Goal: Task Accomplishment & Management: Manage account settings

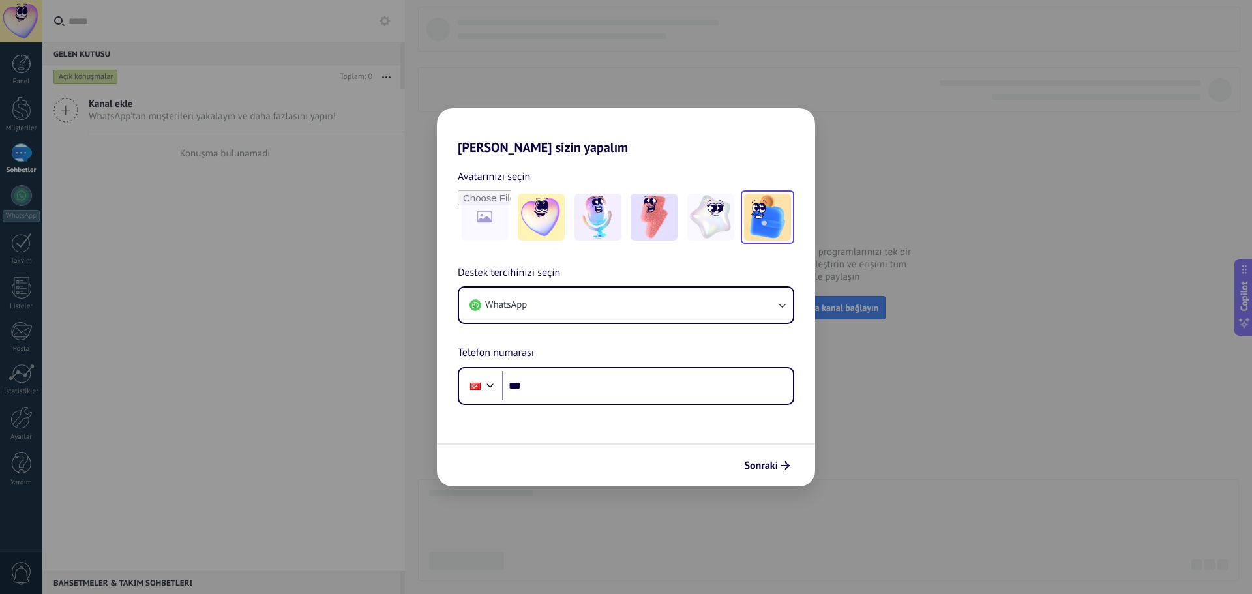
click at [769, 220] on img at bounding box center [767, 217] width 47 height 47
click at [575, 307] on button "WhatsApp" at bounding box center [626, 305] width 334 height 35
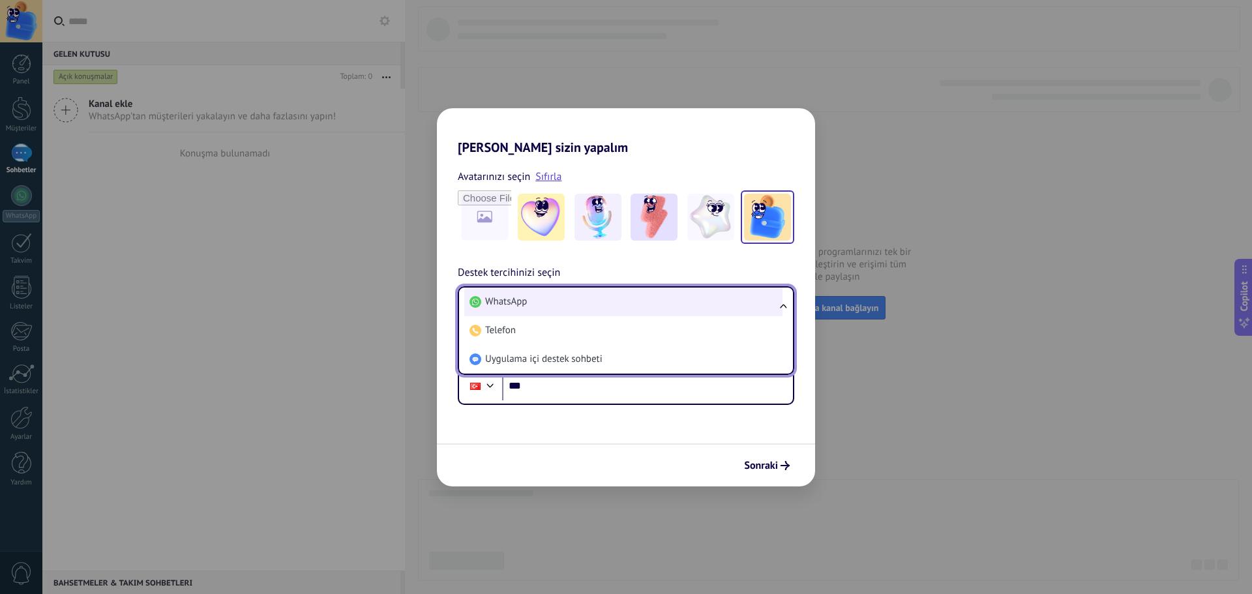
click at [575, 307] on li "WhatsApp" at bounding box center [623, 302] width 318 height 29
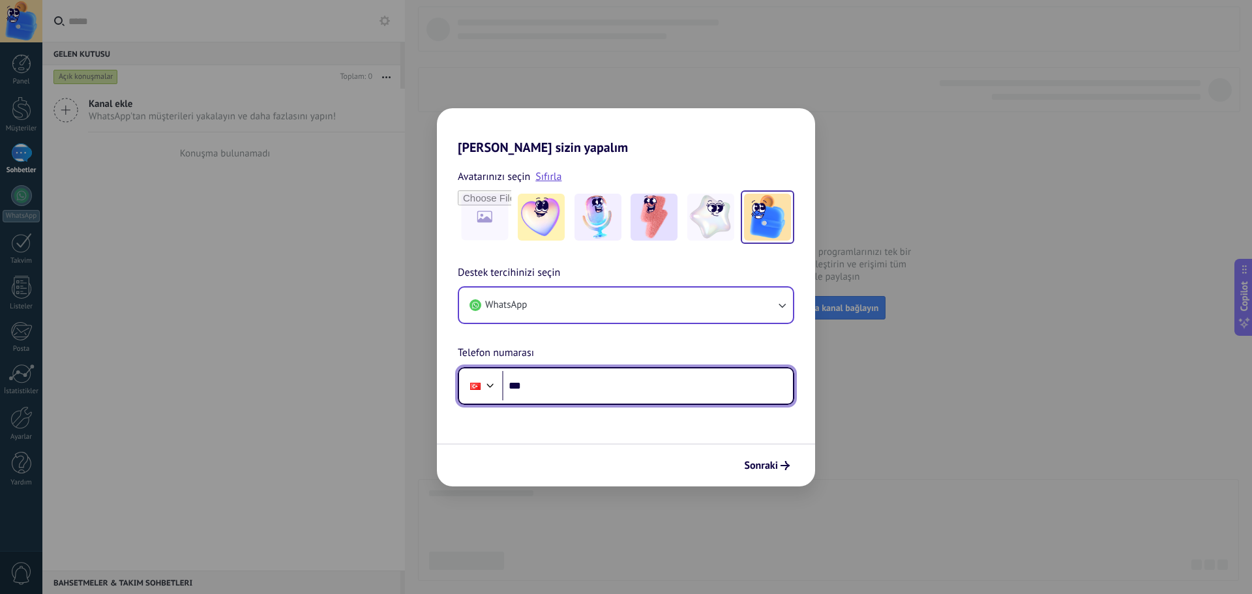
click at [584, 384] on input "***" at bounding box center [647, 386] width 291 height 30
type input "**********"
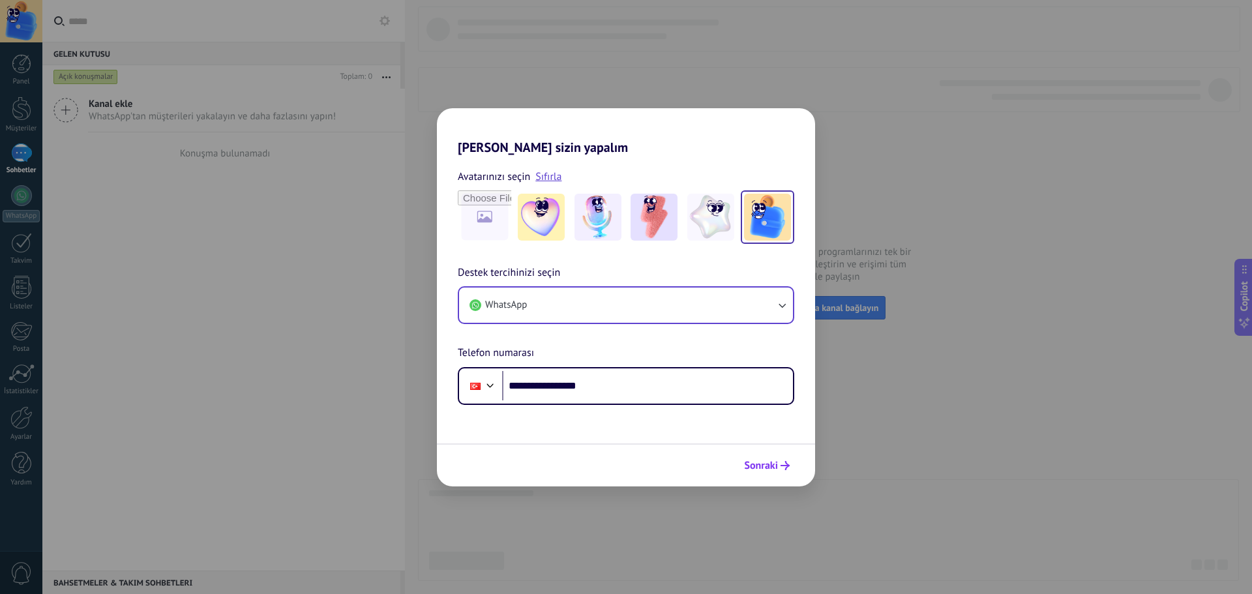
click at [770, 468] on span "Sonraki" at bounding box center [761, 465] width 34 height 9
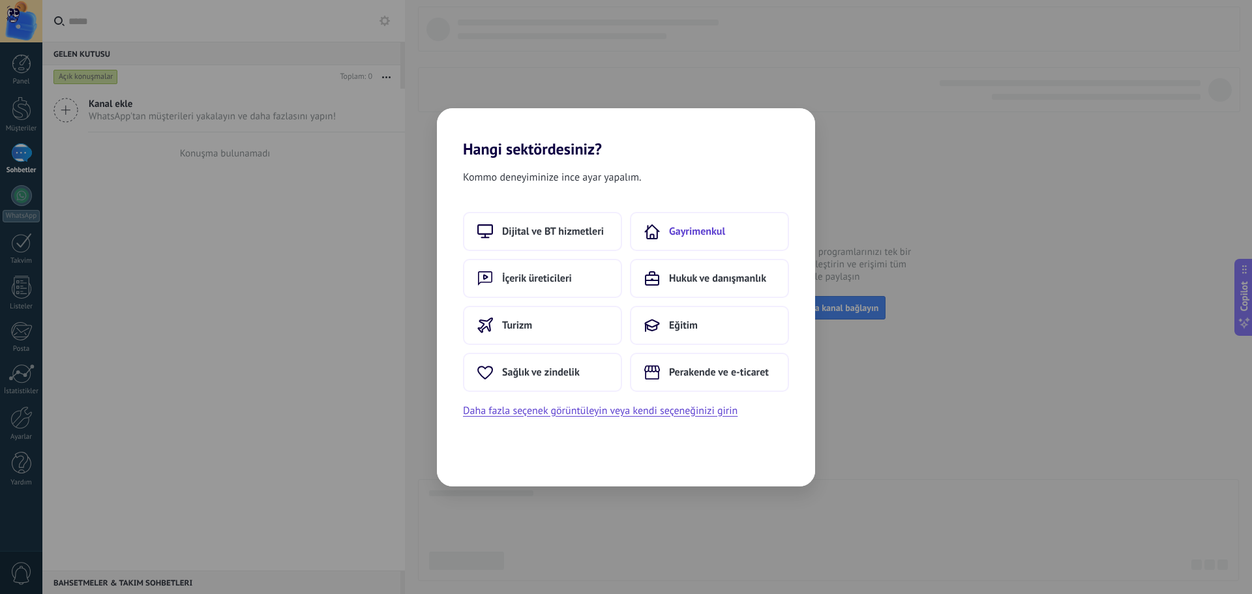
click at [682, 236] on span "Gayrimenkul" at bounding box center [697, 231] width 56 height 13
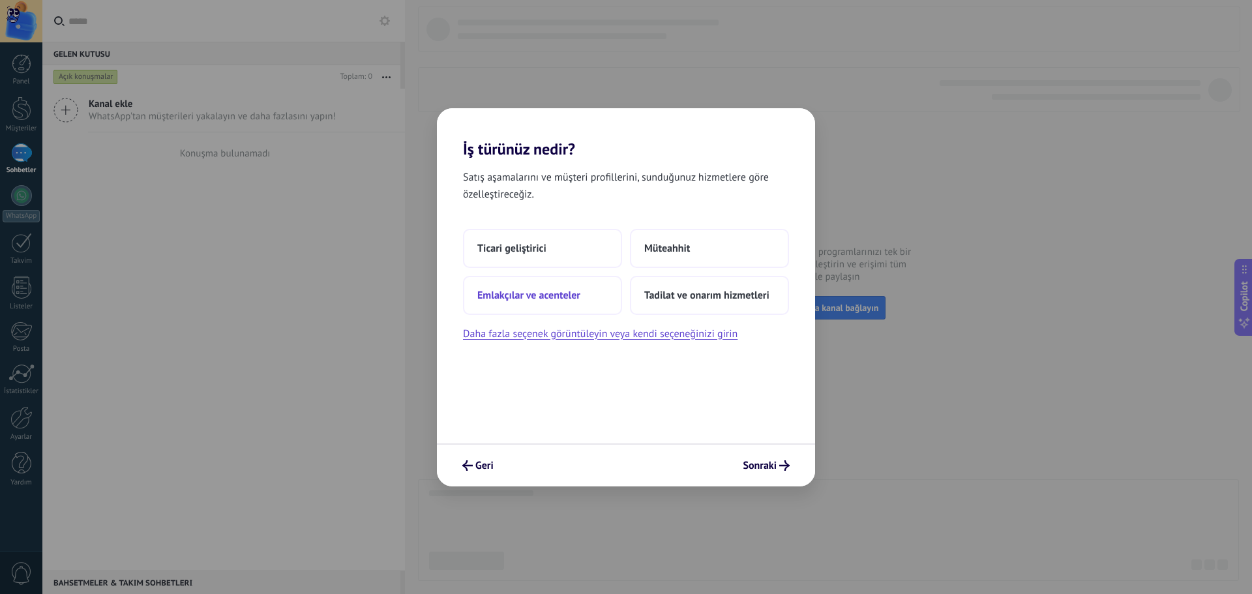
click at [560, 303] on button "Emlakçılar ve acenteler" at bounding box center [542, 295] width 159 height 39
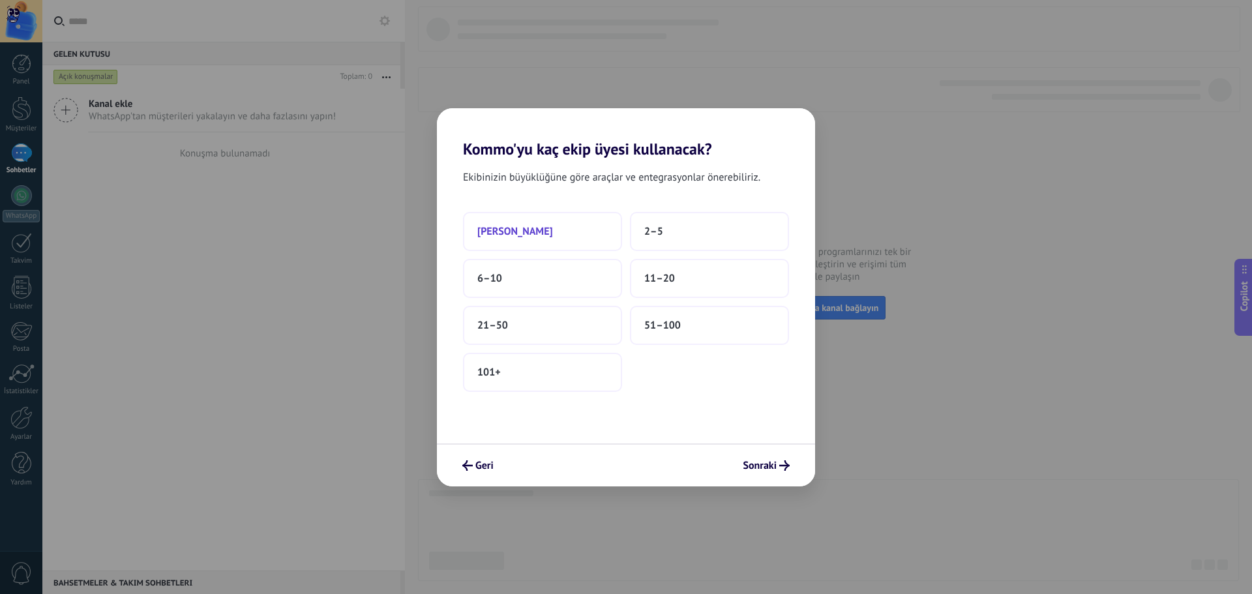
click at [551, 235] on button "[PERSON_NAME]" at bounding box center [542, 231] width 159 height 39
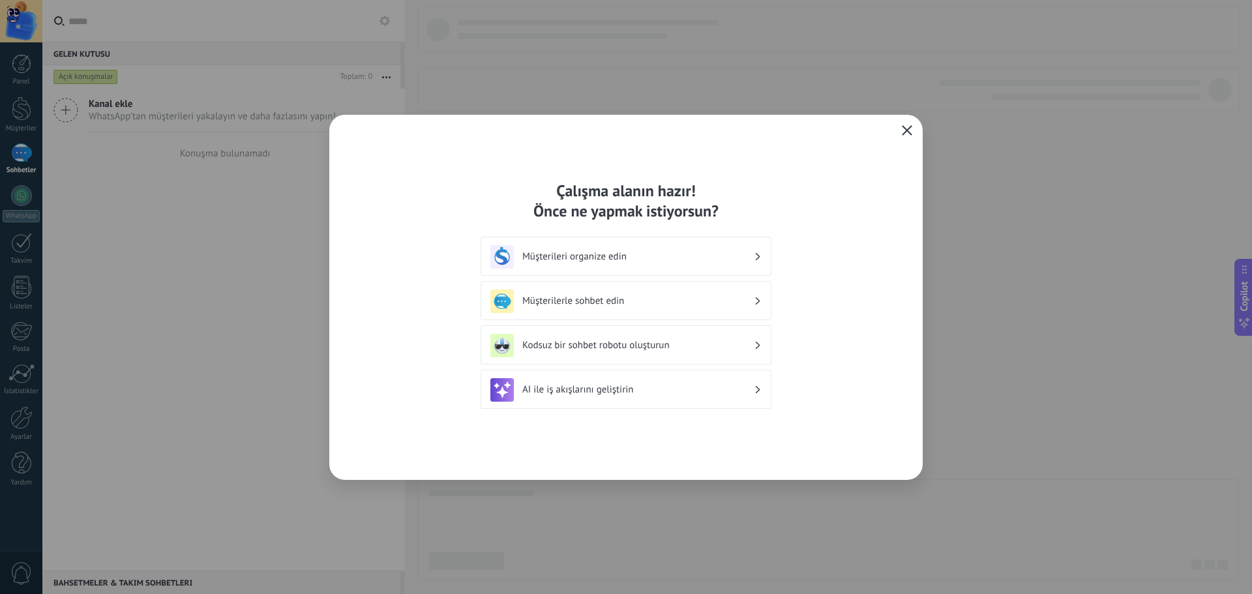
click at [907, 132] on icon "button" at bounding box center [907, 130] width 10 height 10
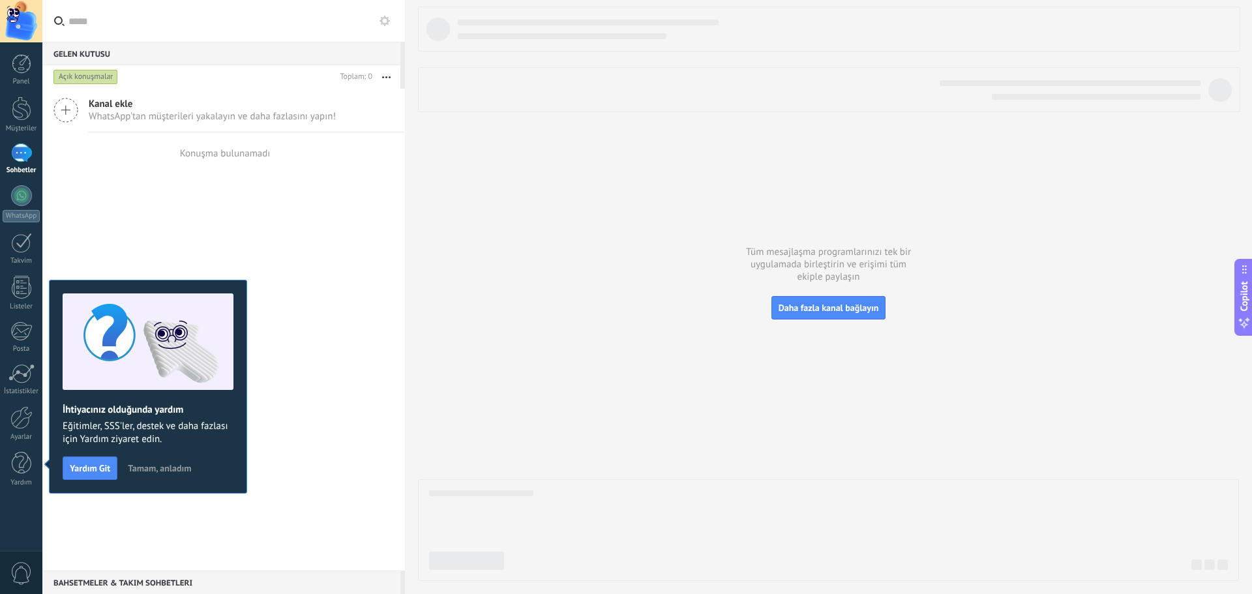
click at [160, 249] on div "Kanal ekle WhatsApp'tan müşterileri yakalayın ve daha fazlasını yapın! Konuşma …" at bounding box center [223, 330] width 363 height 482
click at [369, 224] on div "Kanal ekle WhatsApp'tan müşterileri yakalayın ve daha fazlasını yapın! Konuşma …" at bounding box center [223, 330] width 363 height 482
click at [344, 200] on div "Kanal ekle WhatsApp'tan müşterileri yakalayın ve daha fazlasını yapın! Konuşma …" at bounding box center [223, 330] width 363 height 482
click at [155, 471] on span "Tamam, anladım" at bounding box center [159, 468] width 63 height 9
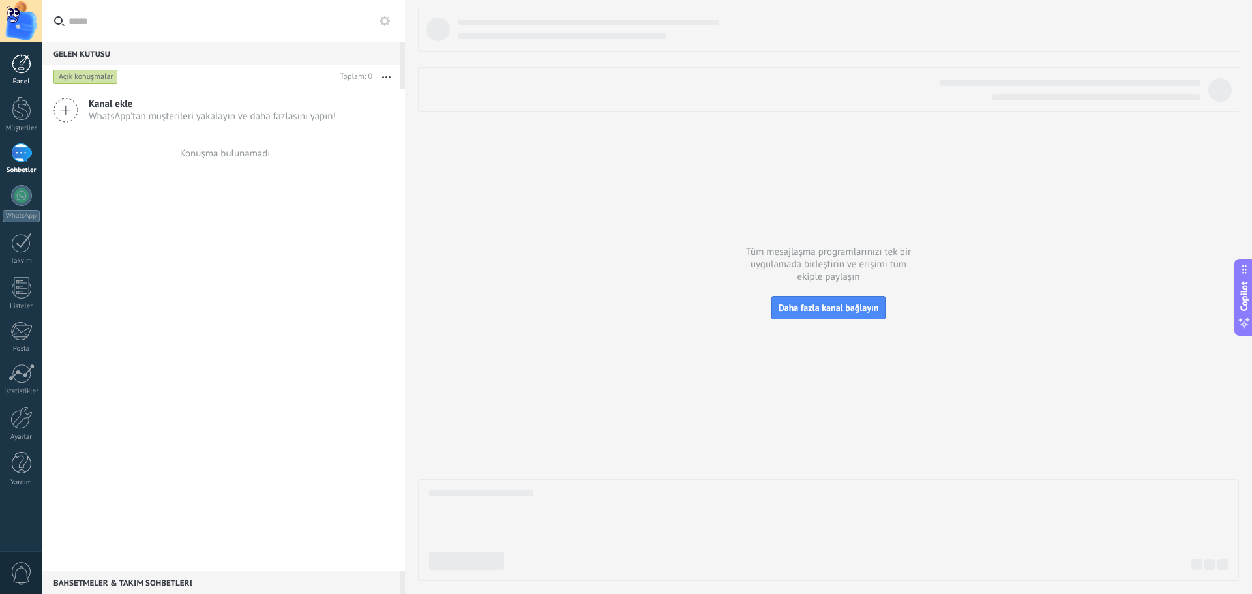
click at [18, 83] on div "Panel" at bounding box center [22, 82] width 38 height 8
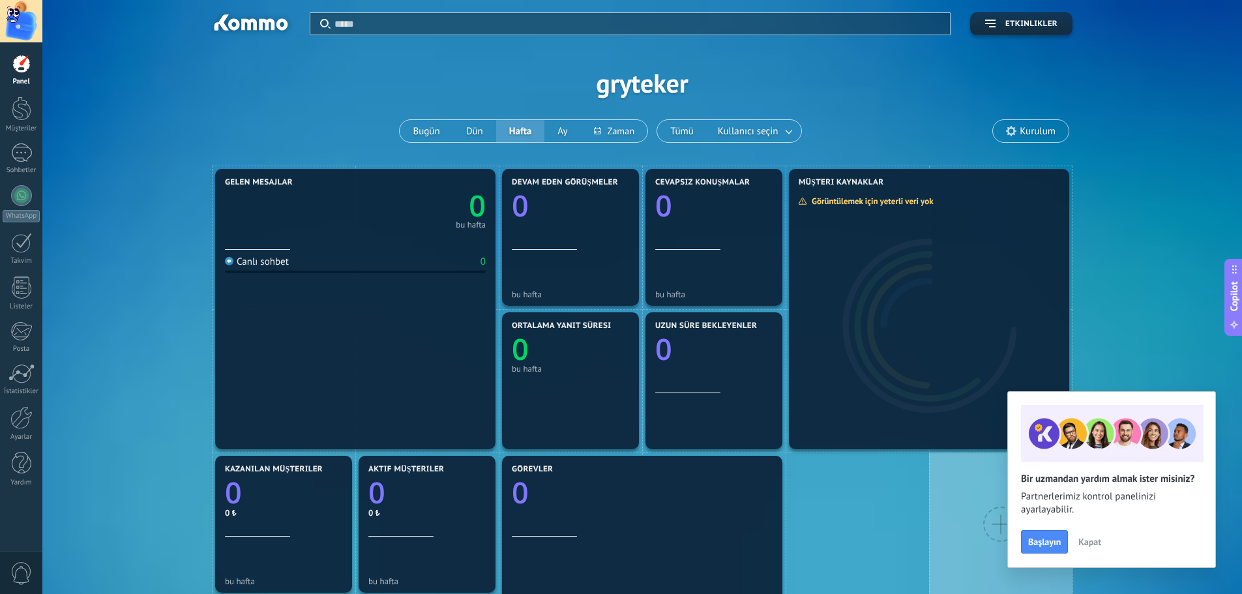
click at [1091, 544] on span "Kapat" at bounding box center [1090, 541] width 23 height 9
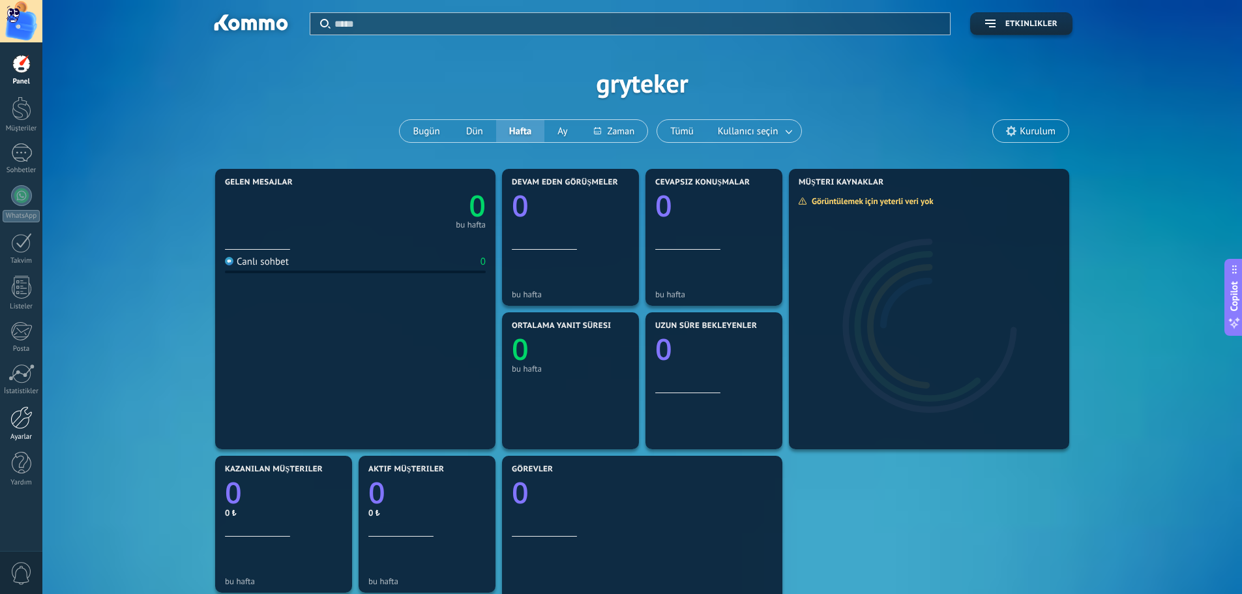
click at [27, 433] on div "Ayarlar" at bounding box center [22, 437] width 38 height 8
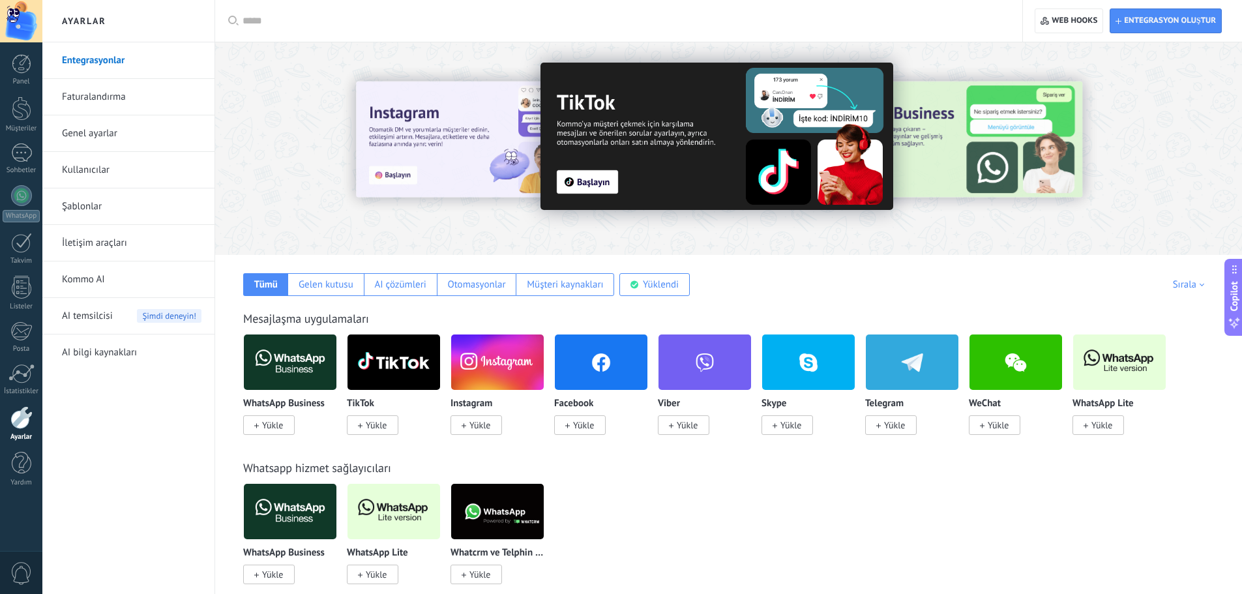
click at [97, 135] on link "Genel ayarlar" at bounding box center [132, 133] width 140 height 37
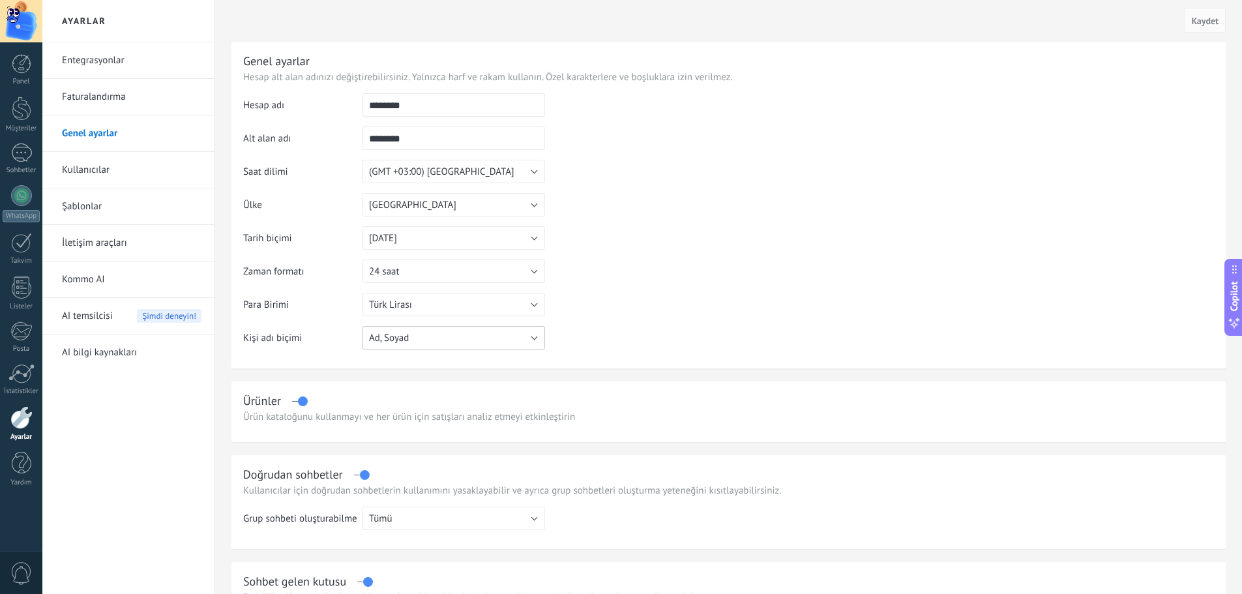
click at [530, 338] on button "Ad, Soyad" at bounding box center [454, 337] width 183 height 23
click at [530, 338] on span "Ad, Soyad" at bounding box center [448, 338] width 186 height 12
click at [100, 172] on link "Kullanıcılar" at bounding box center [132, 170] width 140 height 37
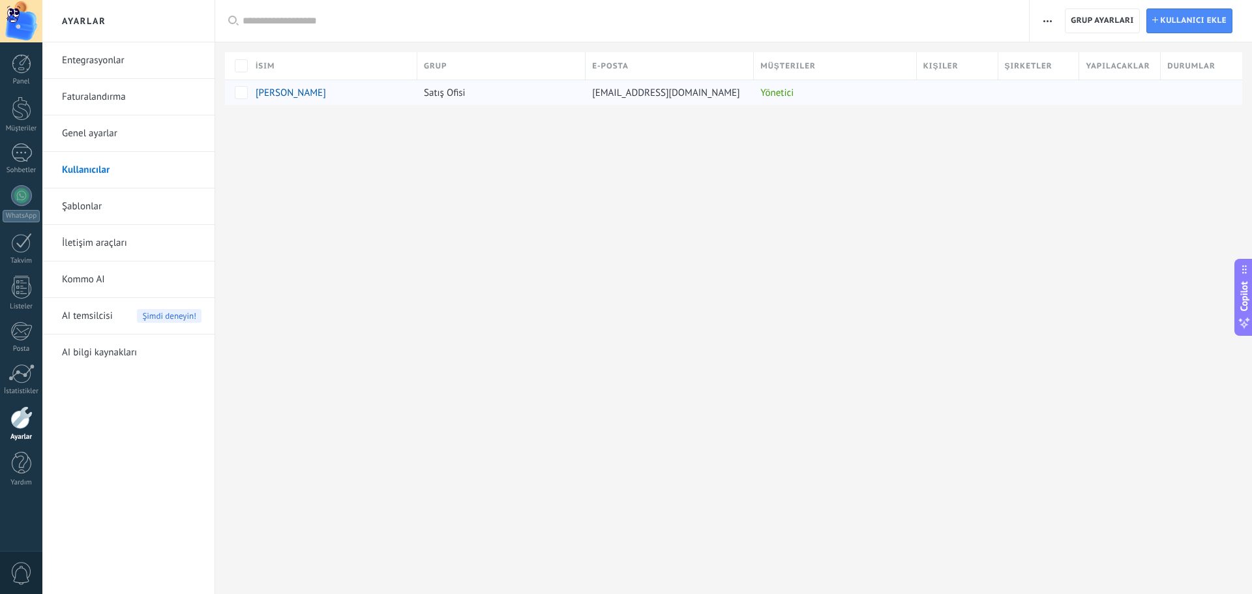
click at [273, 95] on span "[PERSON_NAME]" at bounding box center [291, 93] width 70 height 12
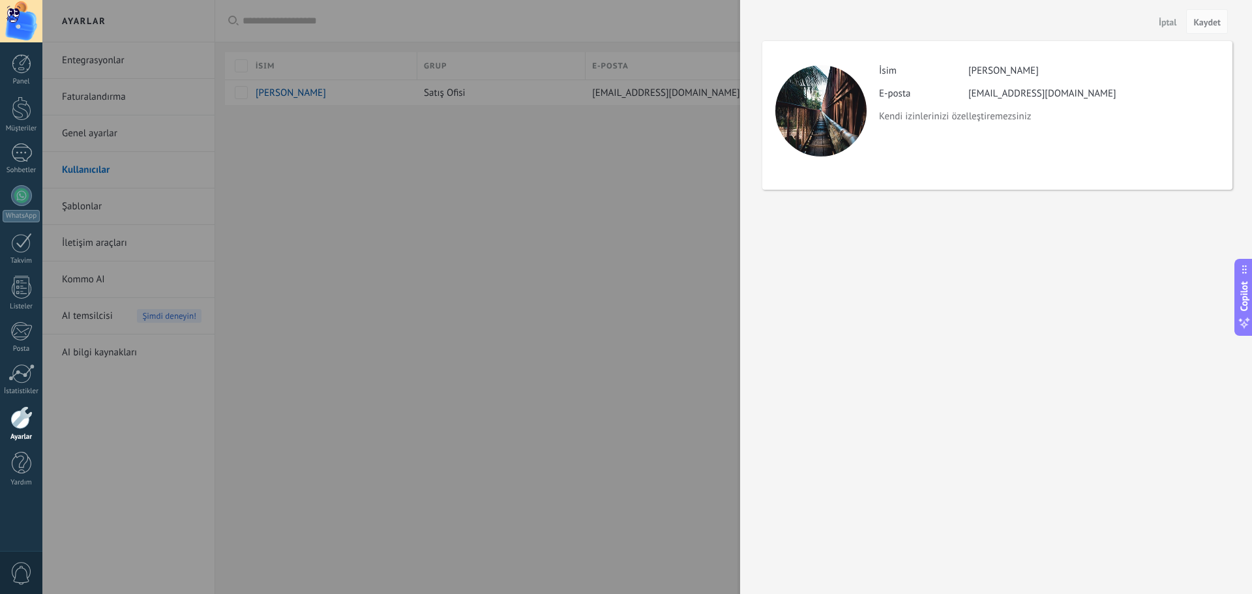
click at [1171, 25] on span "İptal" at bounding box center [1168, 22] width 18 height 9
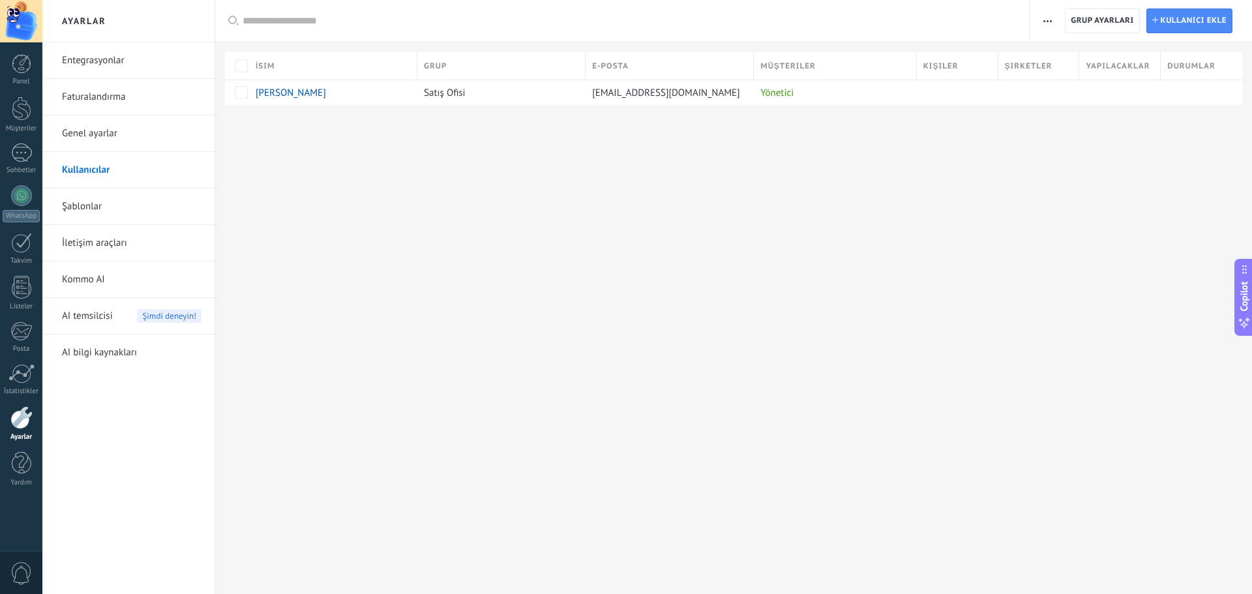
click at [1050, 22] on icon "button" at bounding box center [1047, 21] width 8 height 2
click at [862, 207] on div "Ayarlar Entegrasyonlar Faturalandırma Genel ayarlar Kullanıcılar Şablonlar İlet…" at bounding box center [647, 297] width 1210 height 594
click at [487, 198] on div "Ayarlar Entegrasyonlar Faturalandırma Genel ayarlar Kullanıcılar Şablonlar İlet…" at bounding box center [647, 297] width 1210 height 594
click at [102, 98] on link "Faturalandırma" at bounding box center [132, 97] width 140 height 37
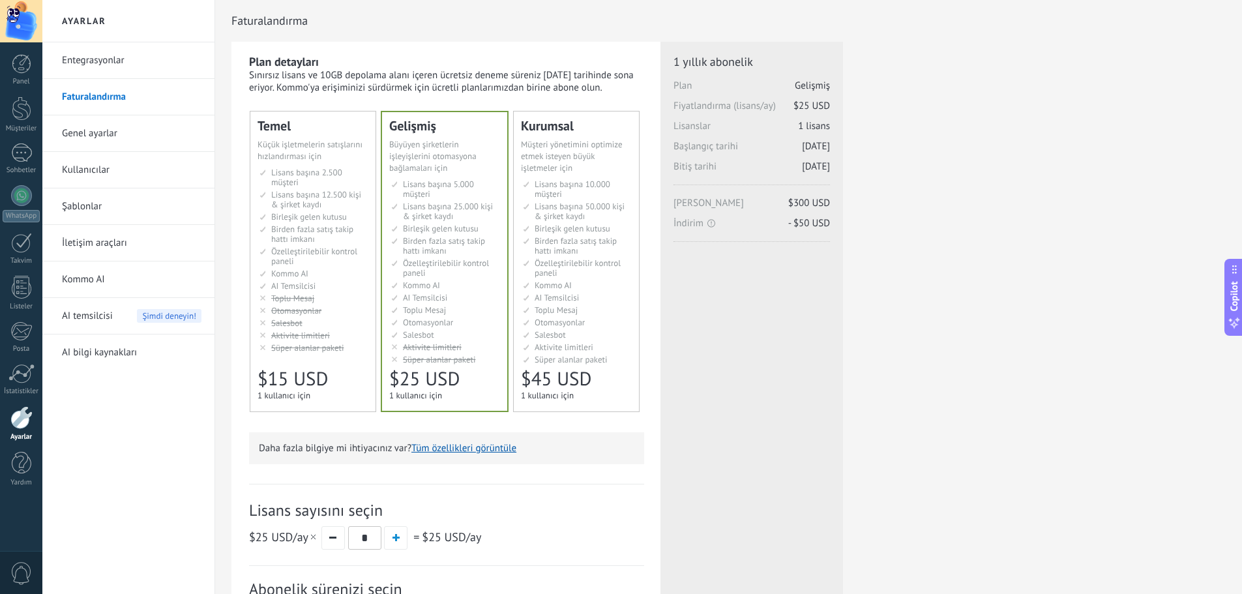
click at [109, 61] on link "Entegrasyonlar" at bounding box center [132, 60] width 140 height 37
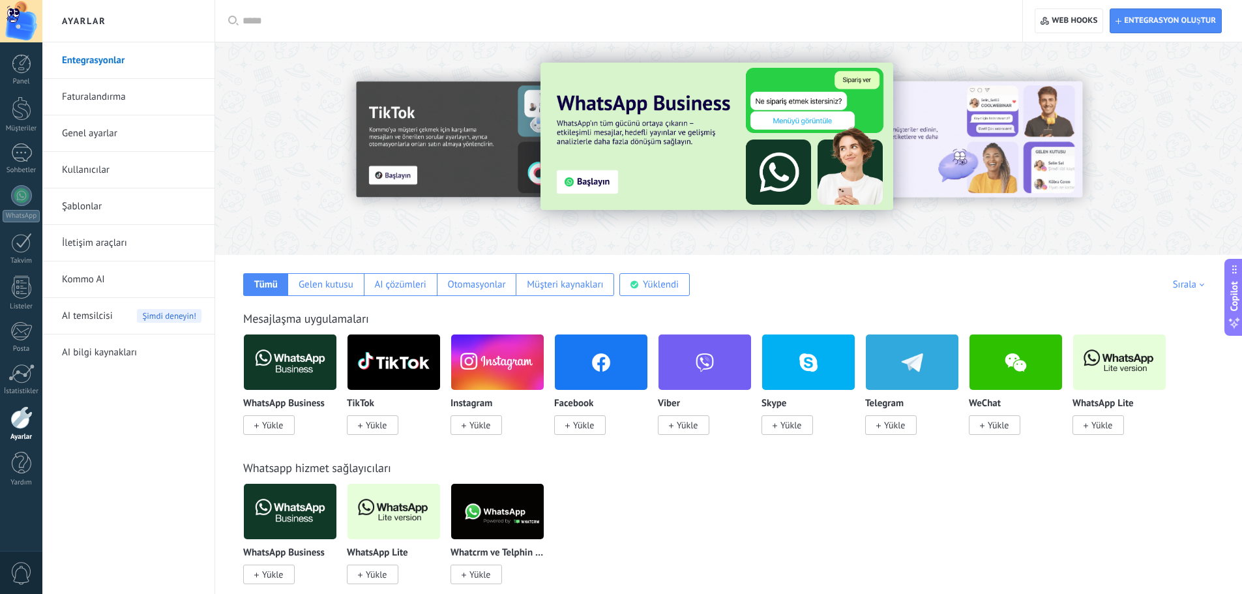
click at [98, 170] on link "Kullanıcılar" at bounding box center [132, 170] width 140 height 37
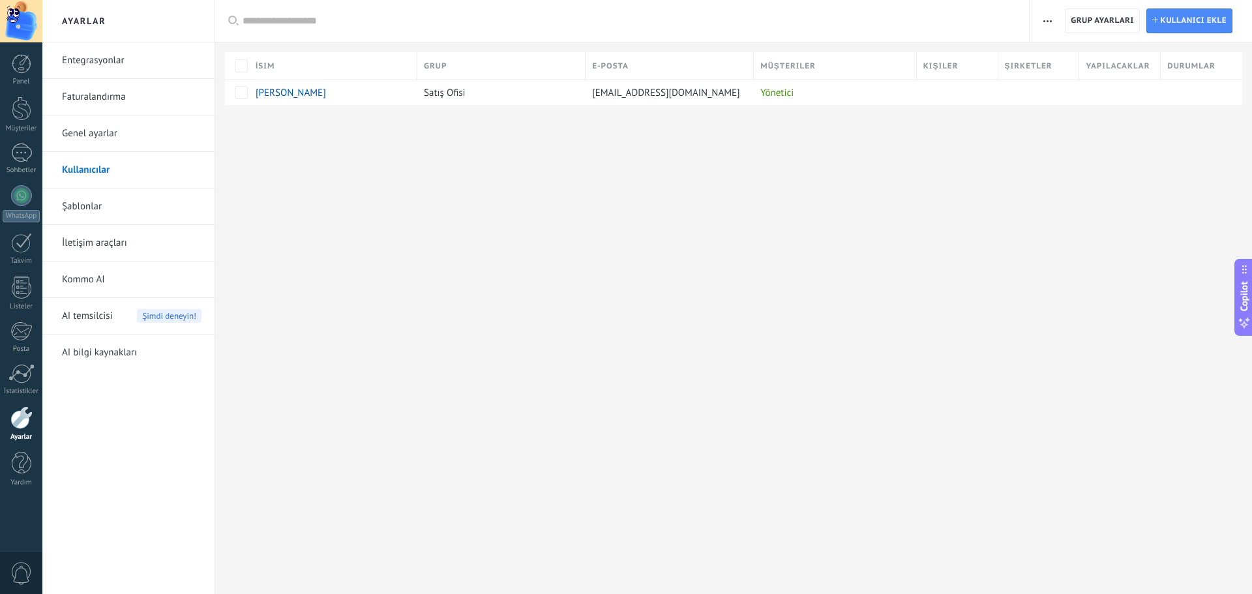
click at [26, 20] on div at bounding box center [21, 21] width 42 height 42
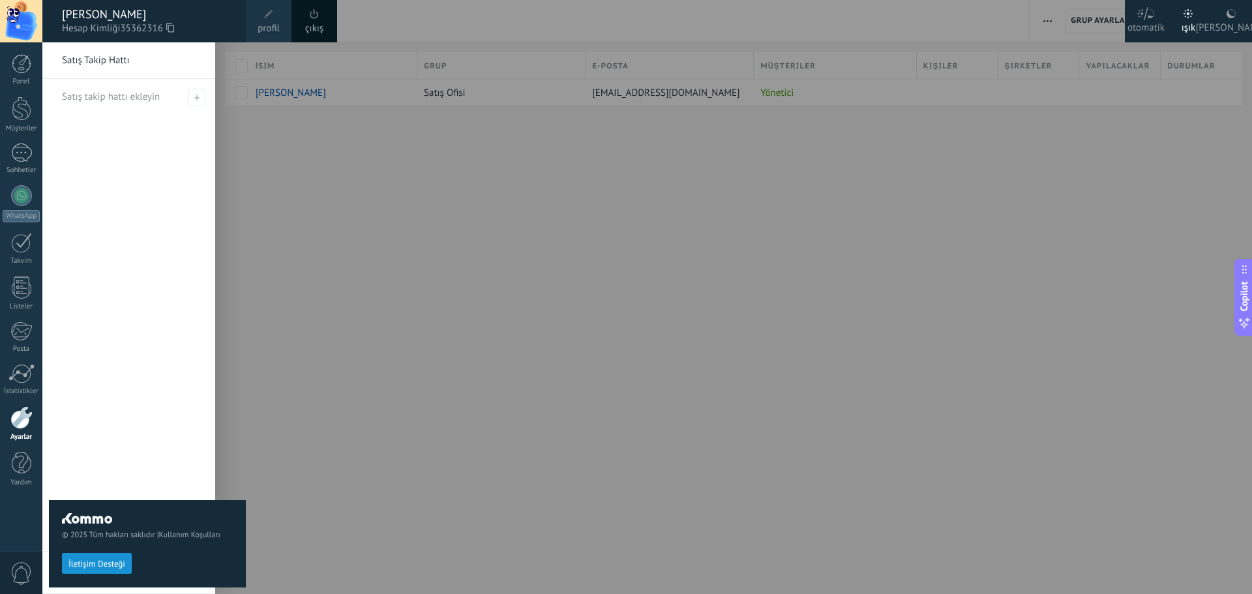
click at [1227, 28] on div "karanlık" at bounding box center [1231, 25] width 70 height 34
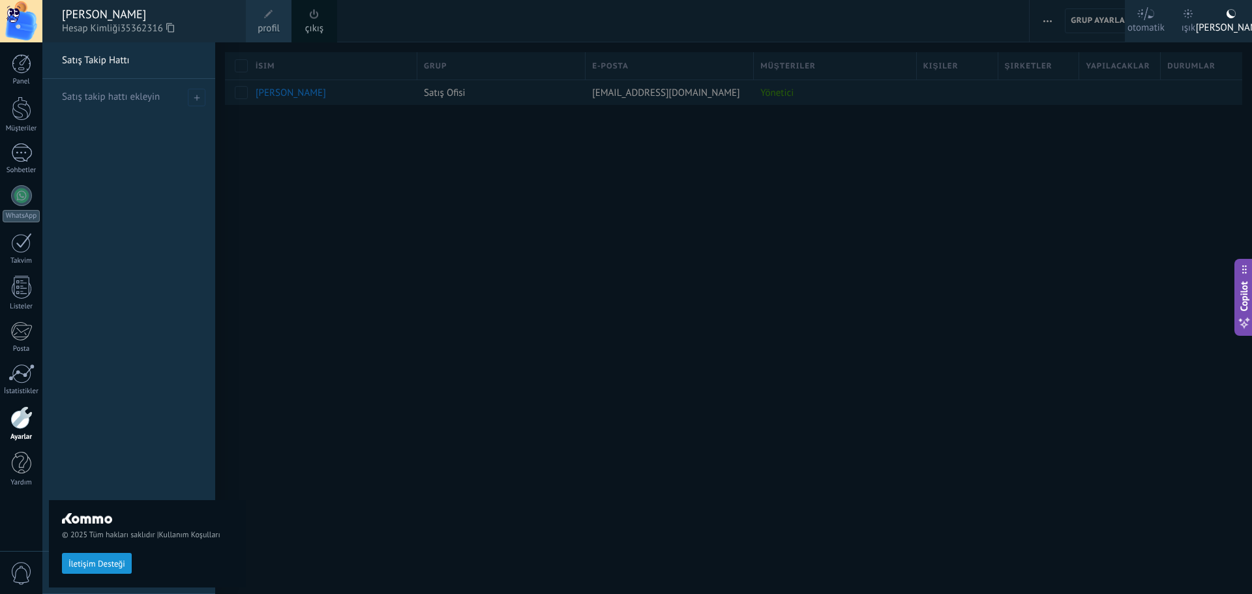
click at [808, 257] on div at bounding box center [668, 297] width 1252 height 594
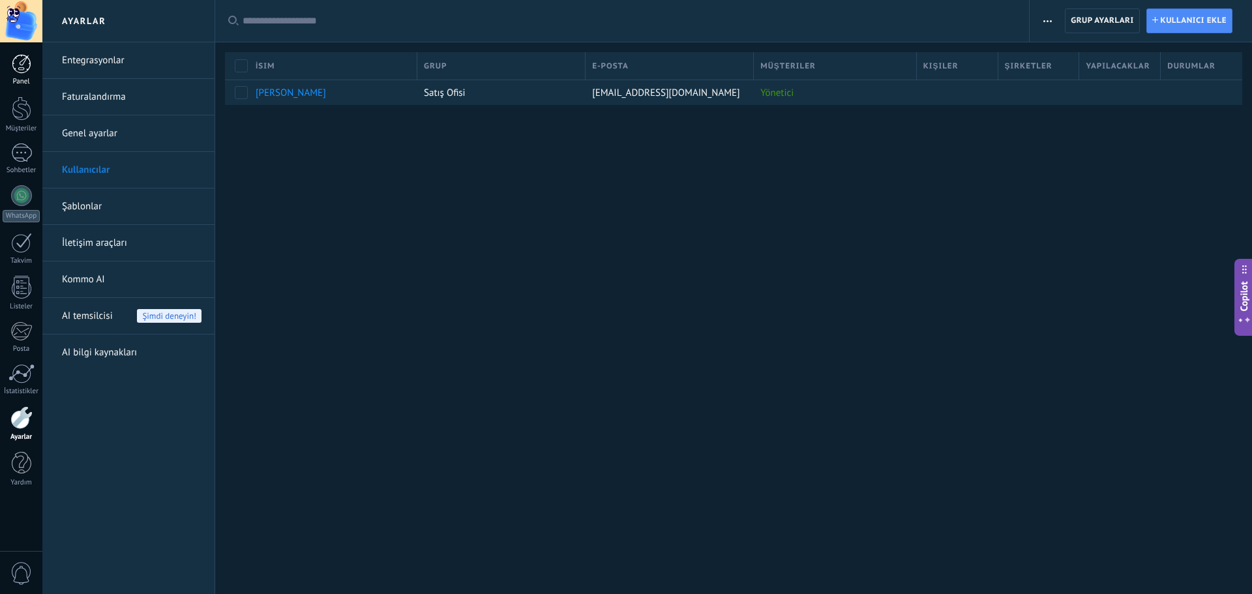
click at [27, 65] on div at bounding box center [22, 64] width 20 height 20
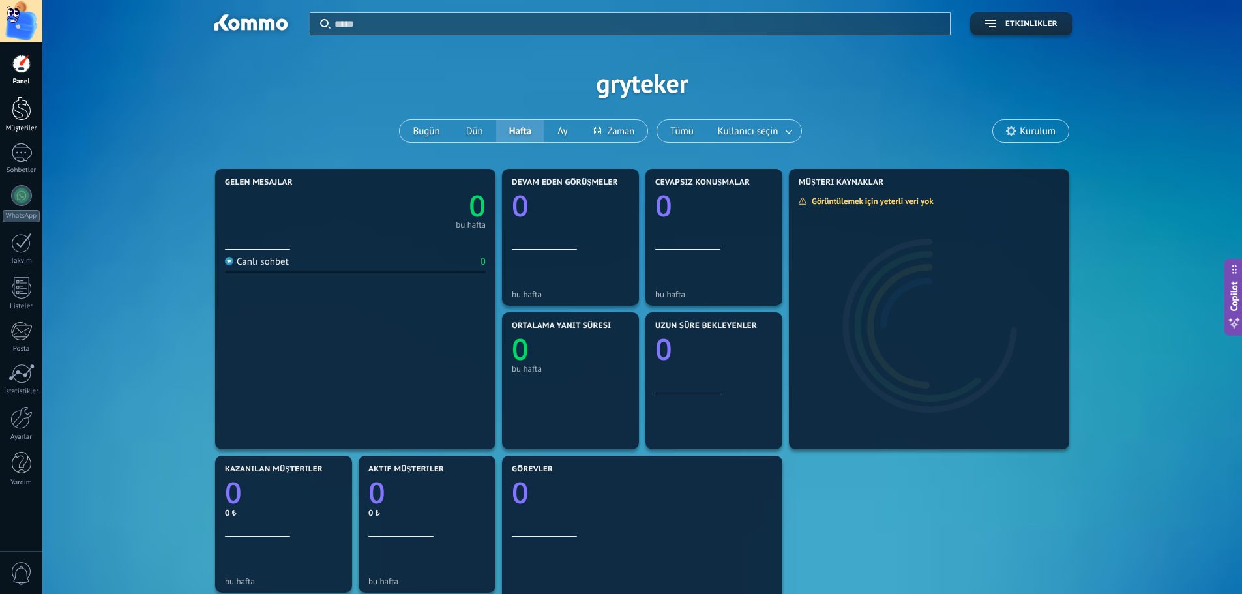
click at [24, 114] on div at bounding box center [22, 109] width 20 height 24
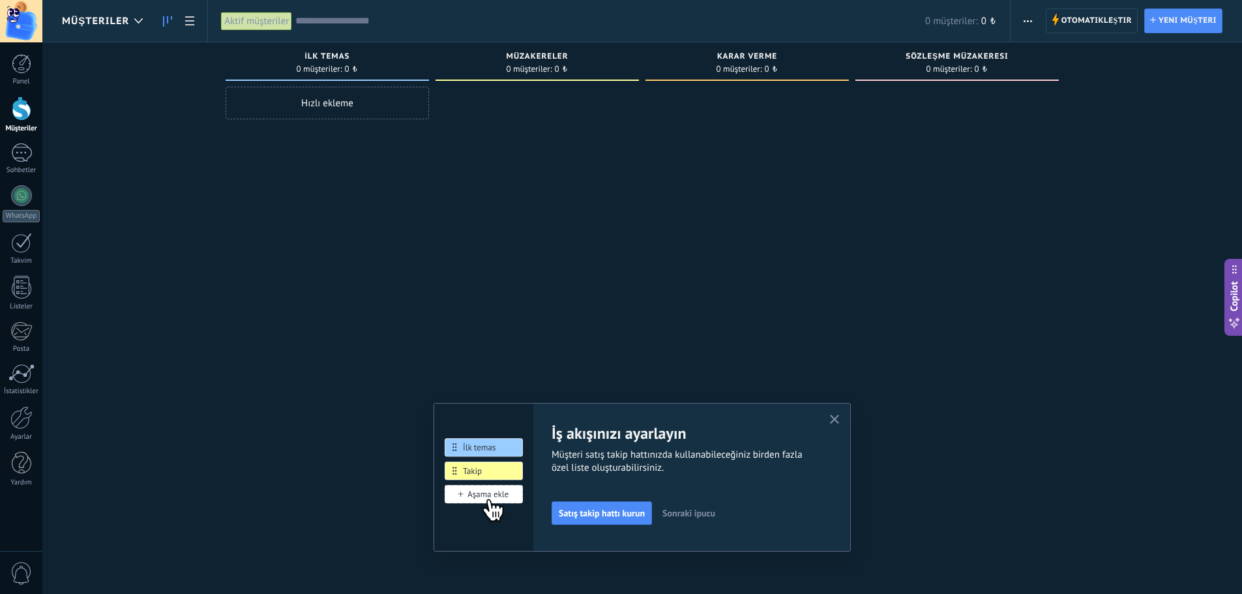
click at [839, 419] on icon "button" at bounding box center [835, 420] width 10 height 10
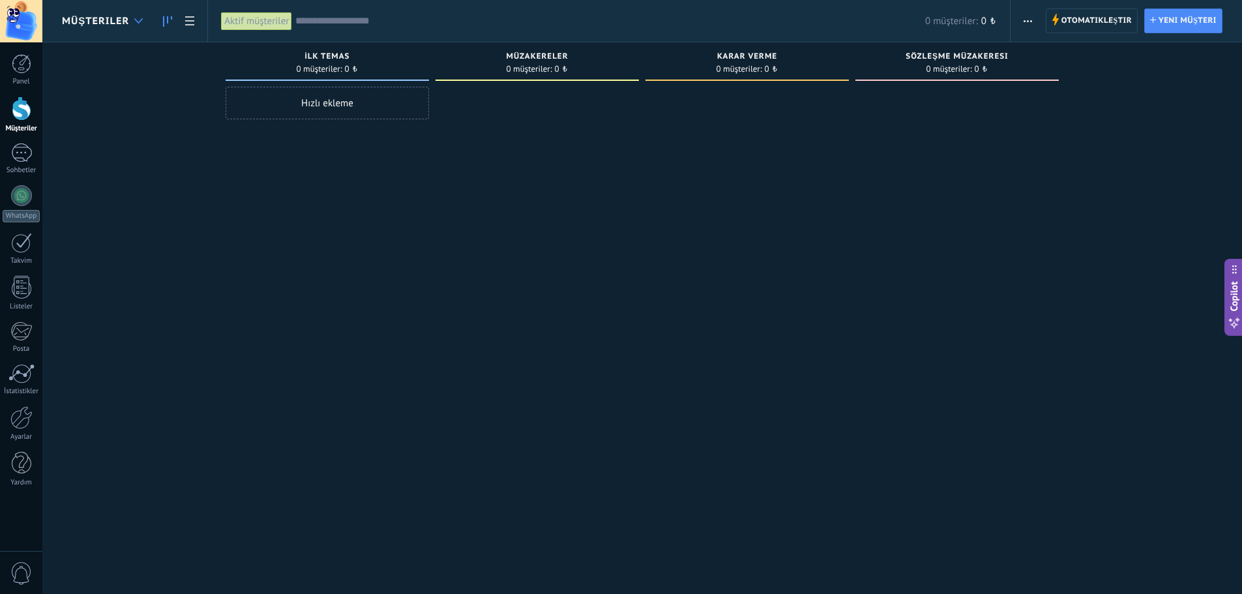
click at [141, 18] on div at bounding box center [139, 20] width 22 height 25
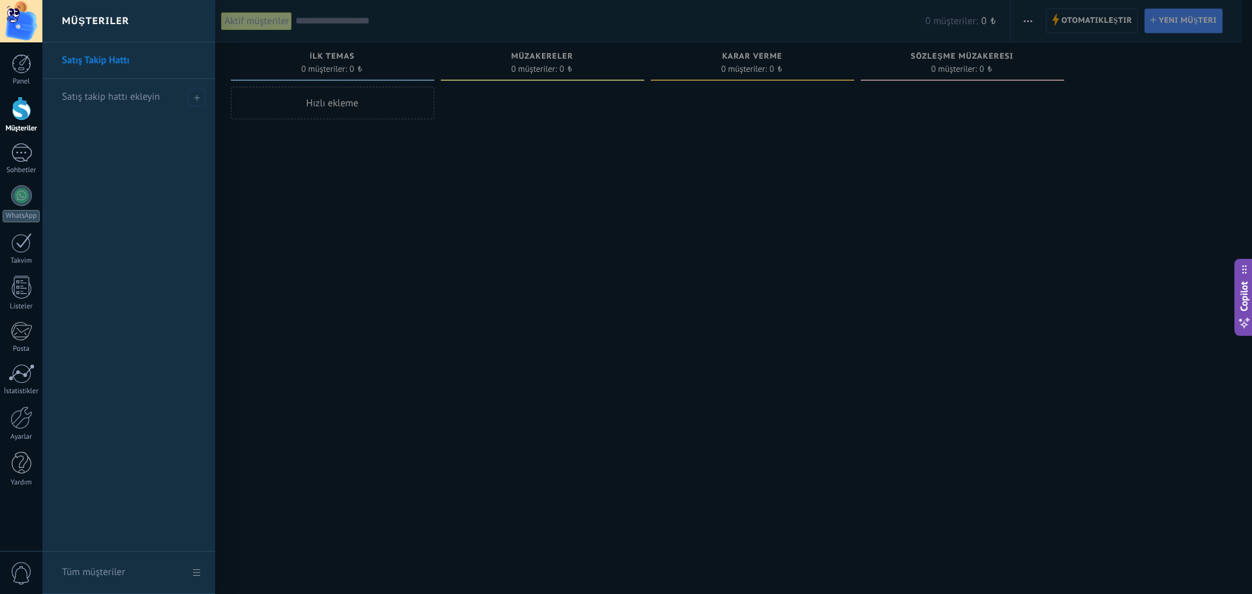
click at [139, 22] on div "Müşteriler" at bounding box center [128, 21] width 173 height 42
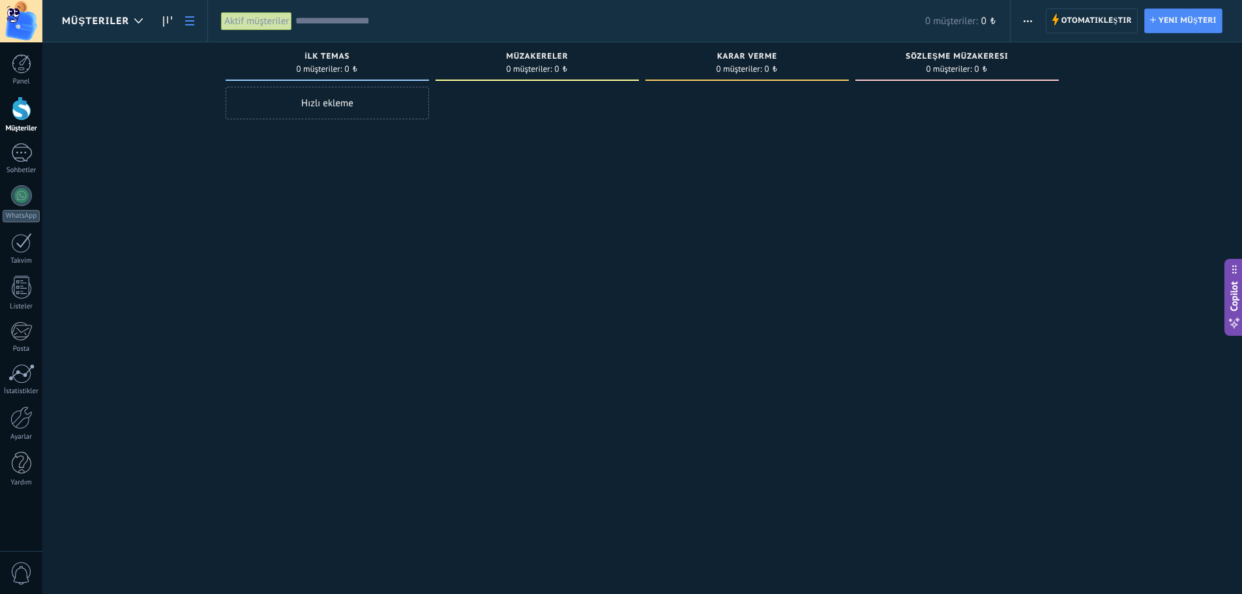
click at [190, 23] on icon at bounding box center [189, 20] width 9 height 9
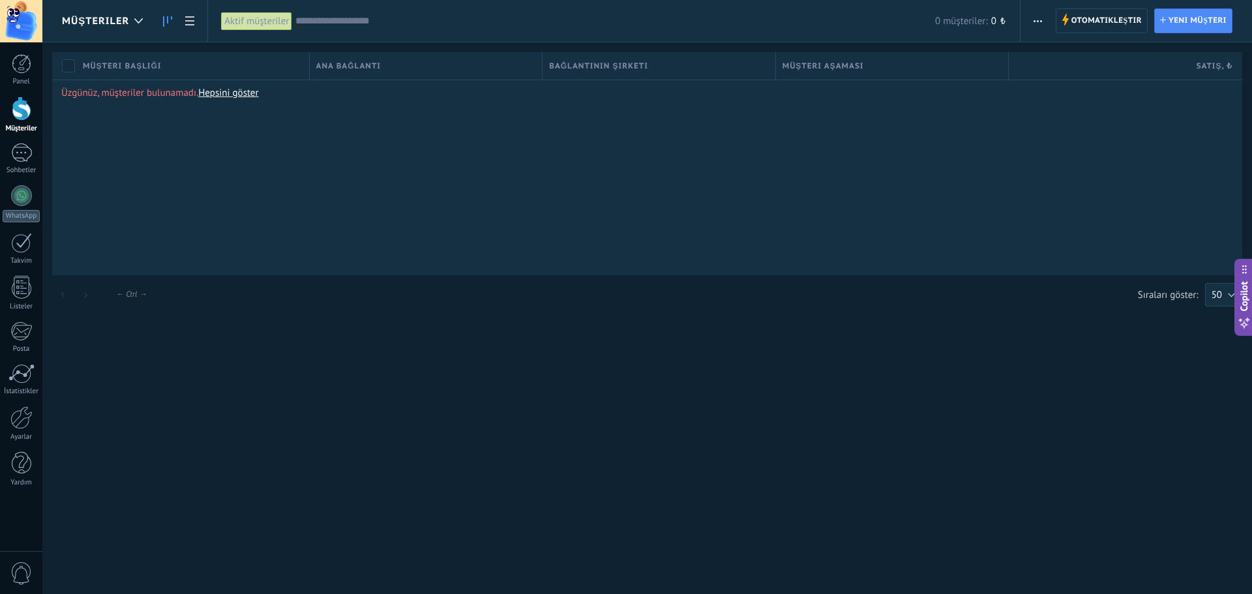
click at [160, 23] on link at bounding box center [168, 20] width 22 height 25
